Goal: Complete application form

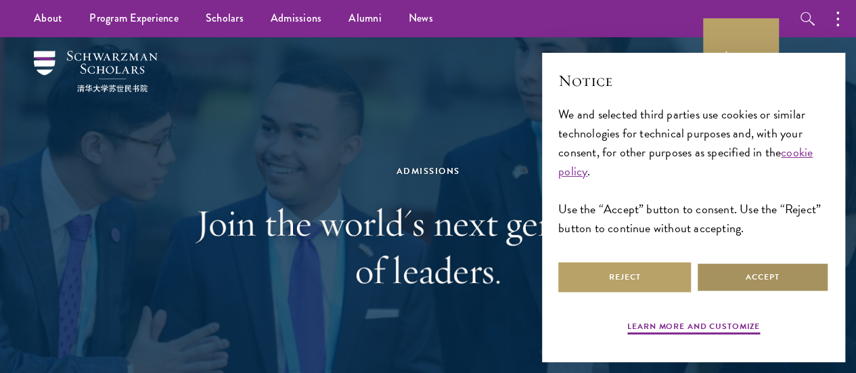
click at [791, 277] on button "Accept" at bounding box center [762, 277] width 133 height 30
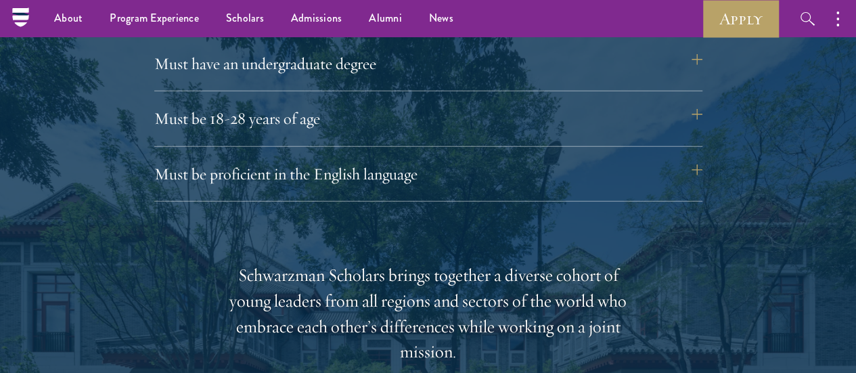
scroll to position [1827, 0]
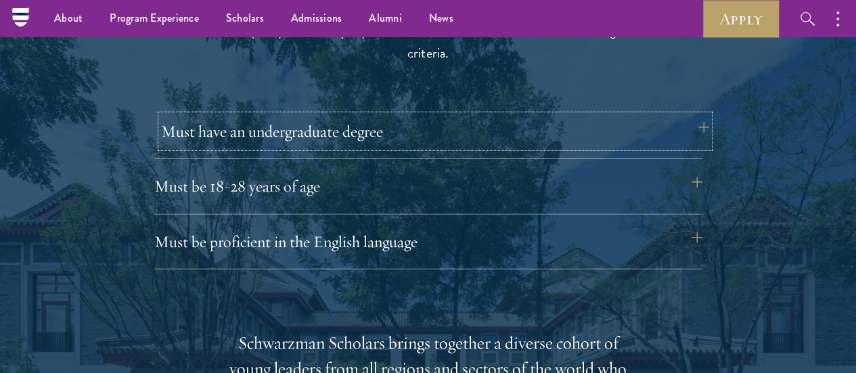
click at [575, 115] on button "Must have an undergraduate degree" at bounding box center [435, 131] width 548 height 32
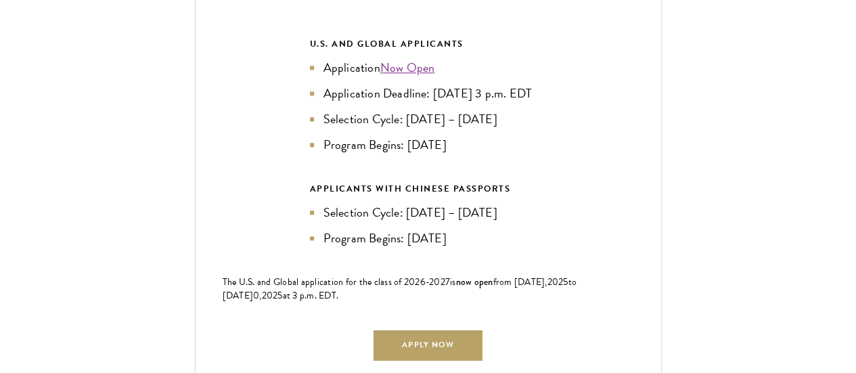
scroll to position [3248, 0]
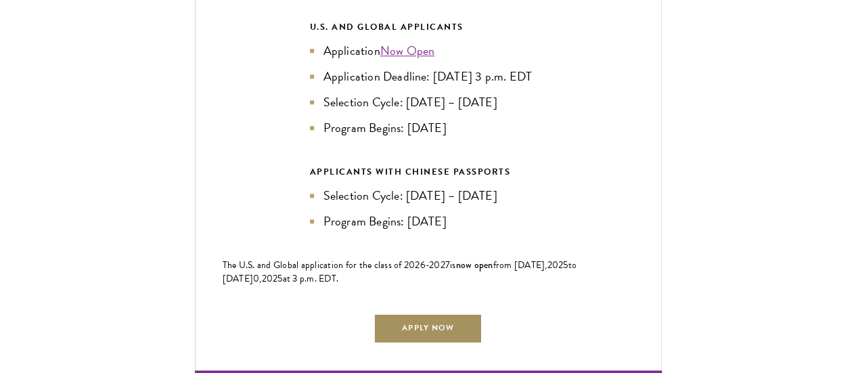
click at [468, 313] on link "Apply Now" at bounding box center [428, 328] width 108 height 30
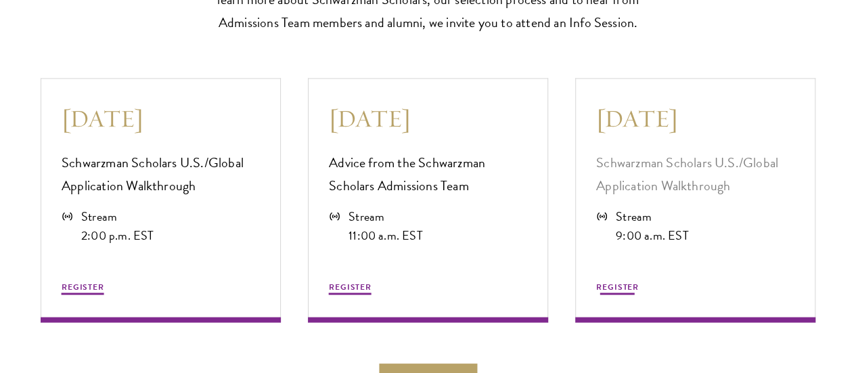
scroll to position [3857, 0]
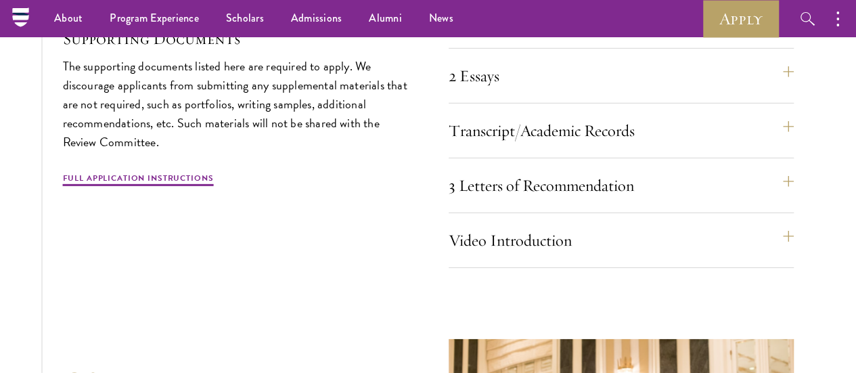
scroll to position [4546, 0]
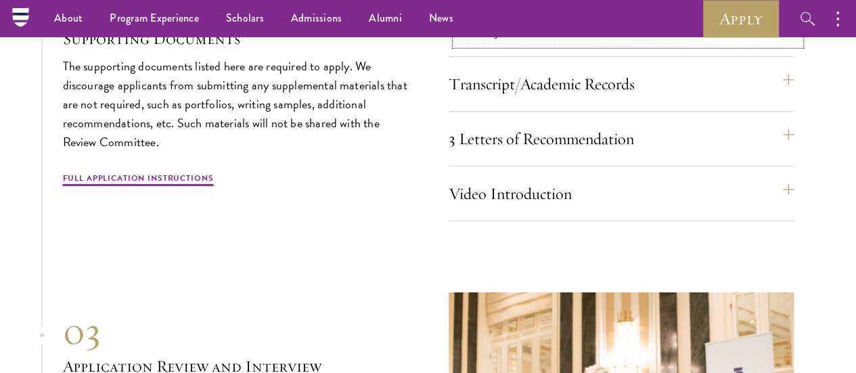
click at [577, 45] on button "2 Essays" at bounding box center [627, 29] width 345 height 32
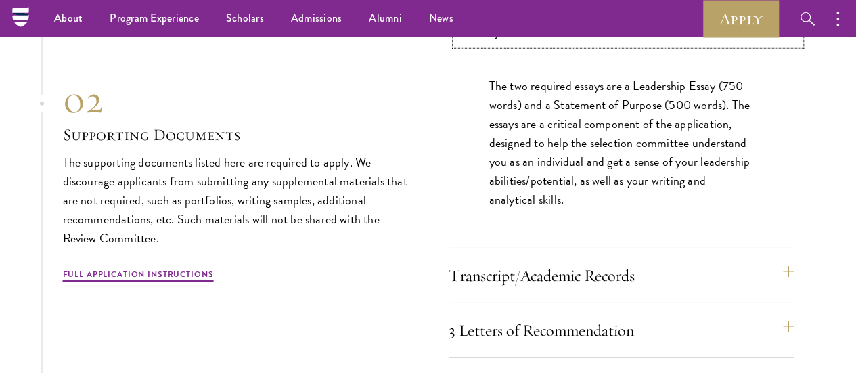
click at [577, 45] on button "2 Essays" at bounding box center [627, 29] width 345 height 32
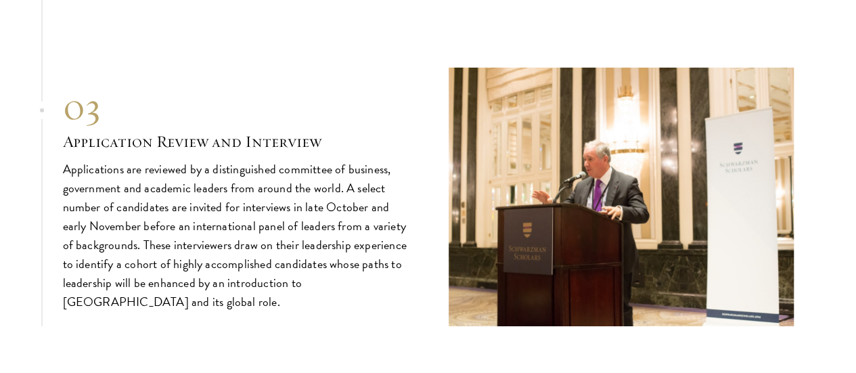
scroll to position [4816, 0]
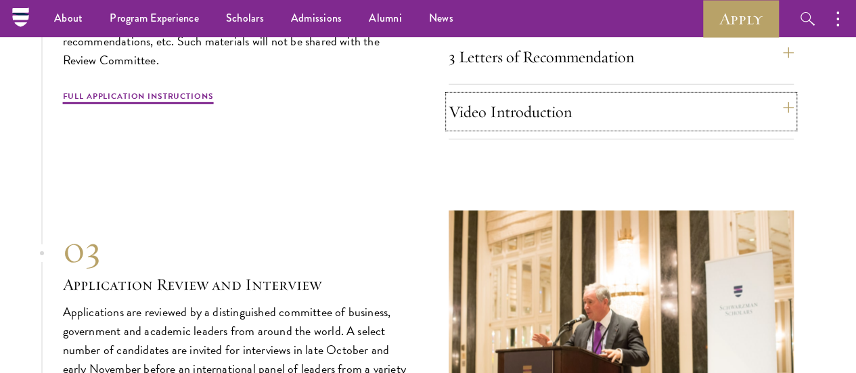
scroll to position [4613, 0]
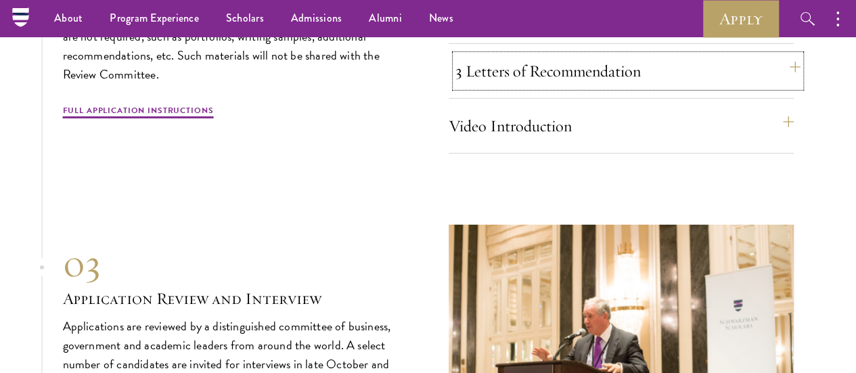
click at [638, 87] on button "3 Letters of Recommendation" at bounding box center [627, 71] width 345 height 32
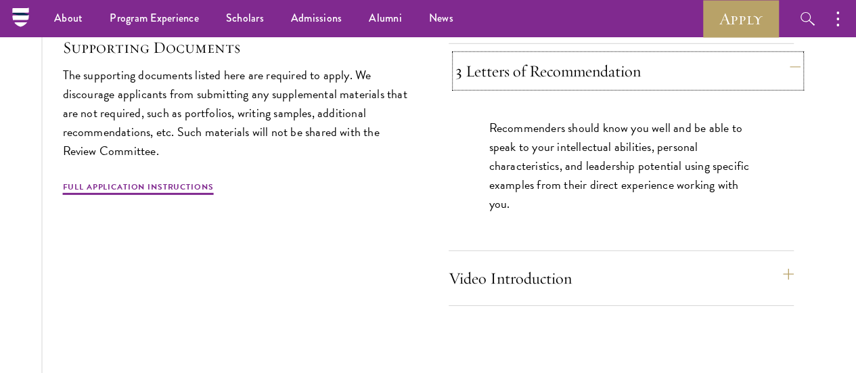
click at [640, 87] on button "3 Letters of Recommendation" at bounding box center [627, 71] width 345 height 32
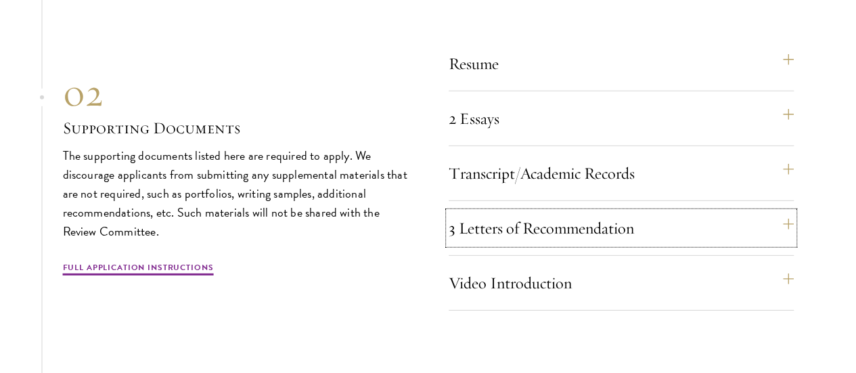
scroll to position [4478, 0]
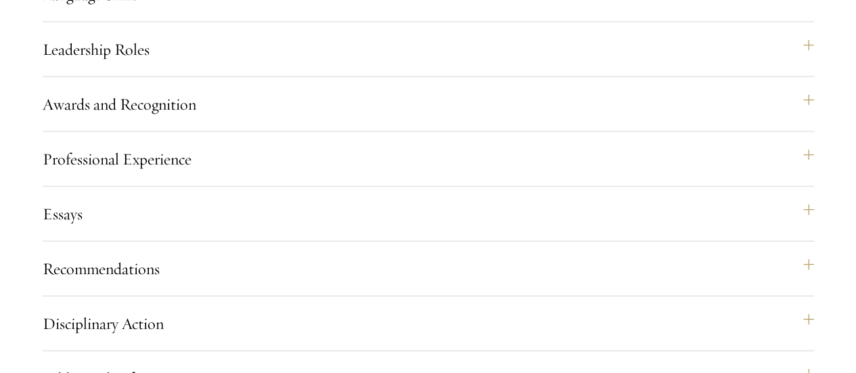
scroll to position [1494, 0]
